Goal: Task Accomplishment & Management: Use online tool/utility

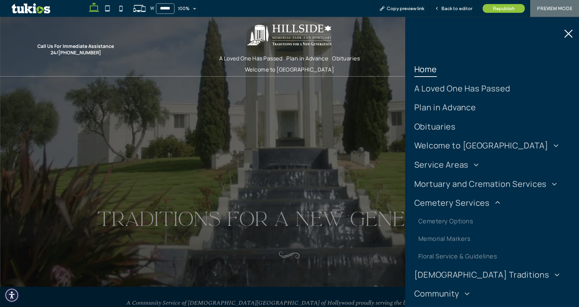
scroll to position [34, 0]
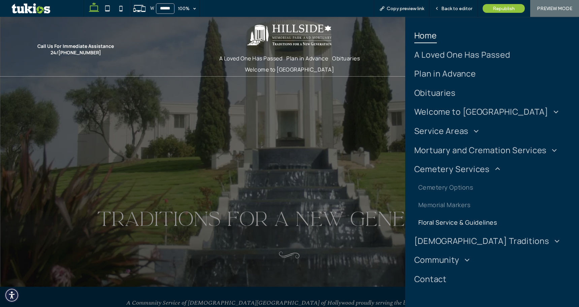
click at [444, 221] on span "Floral Service & Guidelines" at bounding box center [458, 222] width 79 height 8
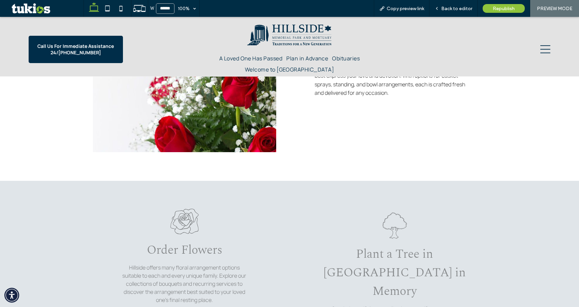
scroll to position [607, 0]
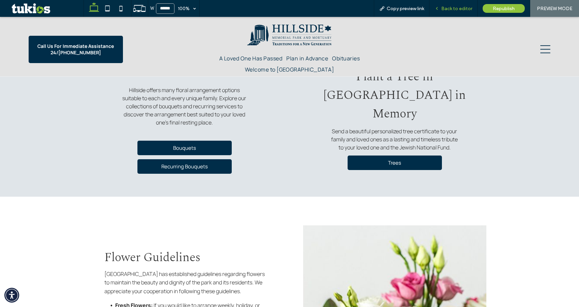
click at [453, 10] on span "Back to editor" at bounding box center [456, 9] width 31 height 6
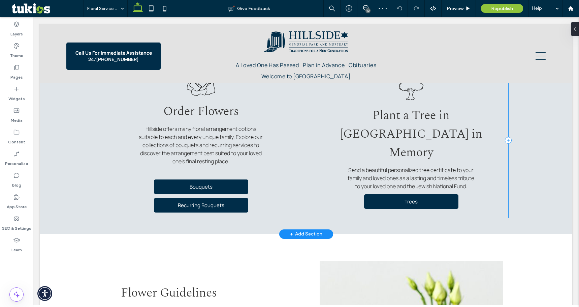
scroll to position [567, 0]
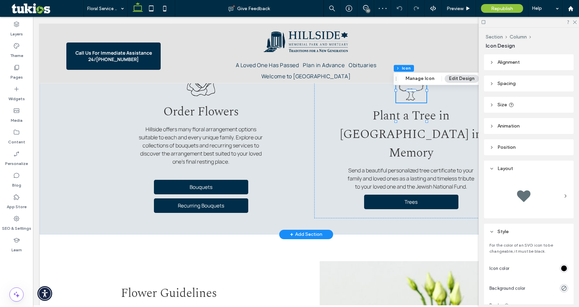
drag, startPoint x: 406, startPoint y: 79, endPoint x: 576, endPoint y: 140, distance: 180.6
click at [407, 79] on button "Manage Icon" at bounding box center [420, 78] width 38 height 8
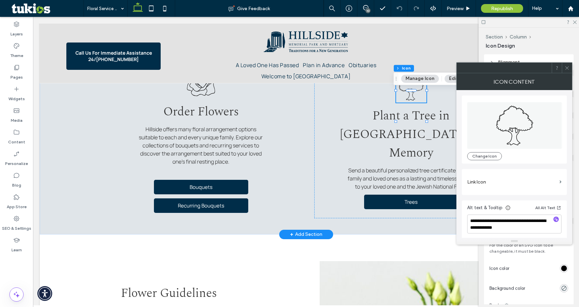
scroll to position [2, 0]
click at [567, 71] on span at bounding box center [567, 68] width 5 height 10
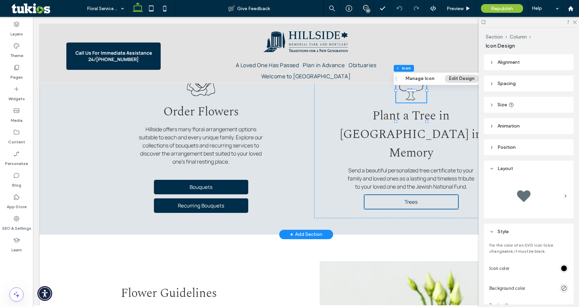
click at [391, 194] on link "Trees" at bounding box center [411, 201] width 94 height 14
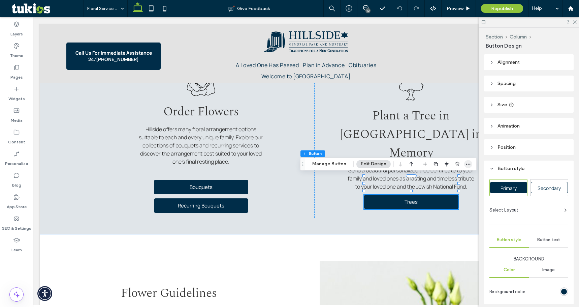
click at [466, 165] on icon "button" at bounding box center [468, 163] width 5 height 5
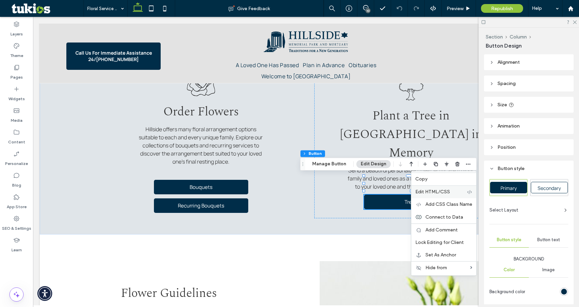
click at [440, 193] on span "Edit HTML/CSS" at bounding box center [433, 192] width 35 height 6
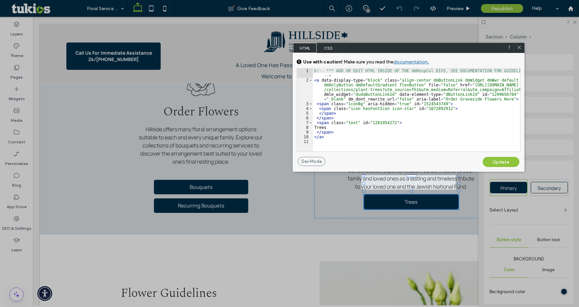
click at [506, 163] on div "Update" at bounding box center [501, 162] width 37 height 10
click at [520, 46] on icon at bounding box center [519, 47] width 5 height 5
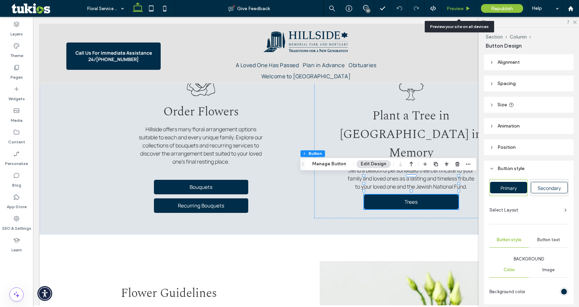
click at [457, 6] on span "Preview" at bounding box center [455, 9] width 17 height 6
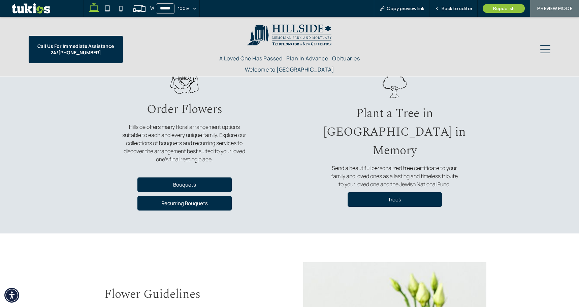
scroll to position [570, 0]
